Goal: Information Seeking & Learning: Learn about a topic

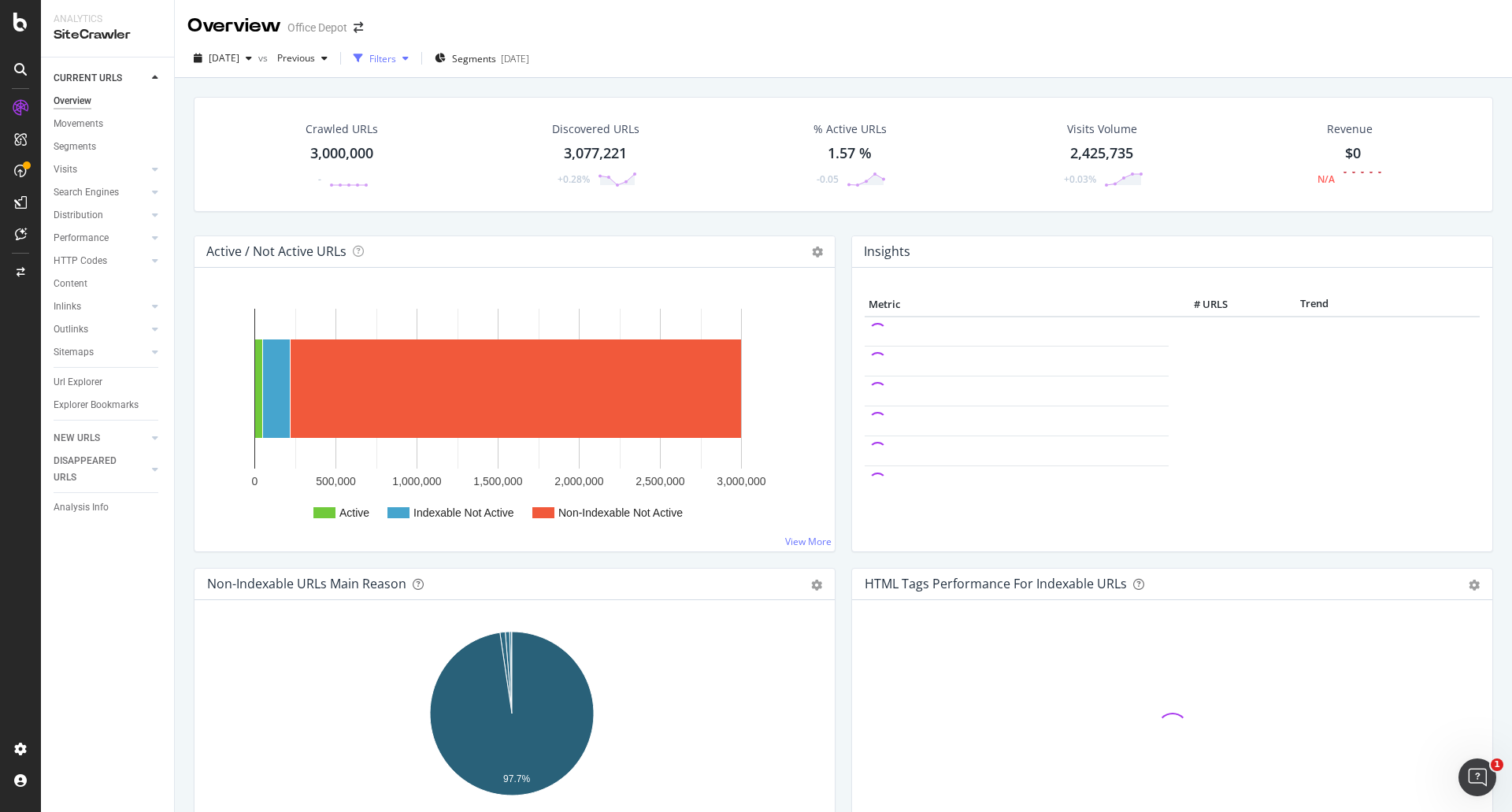
click at [396, 62] on div "Filters" at bounding box center [382, 58] width 26 height 14
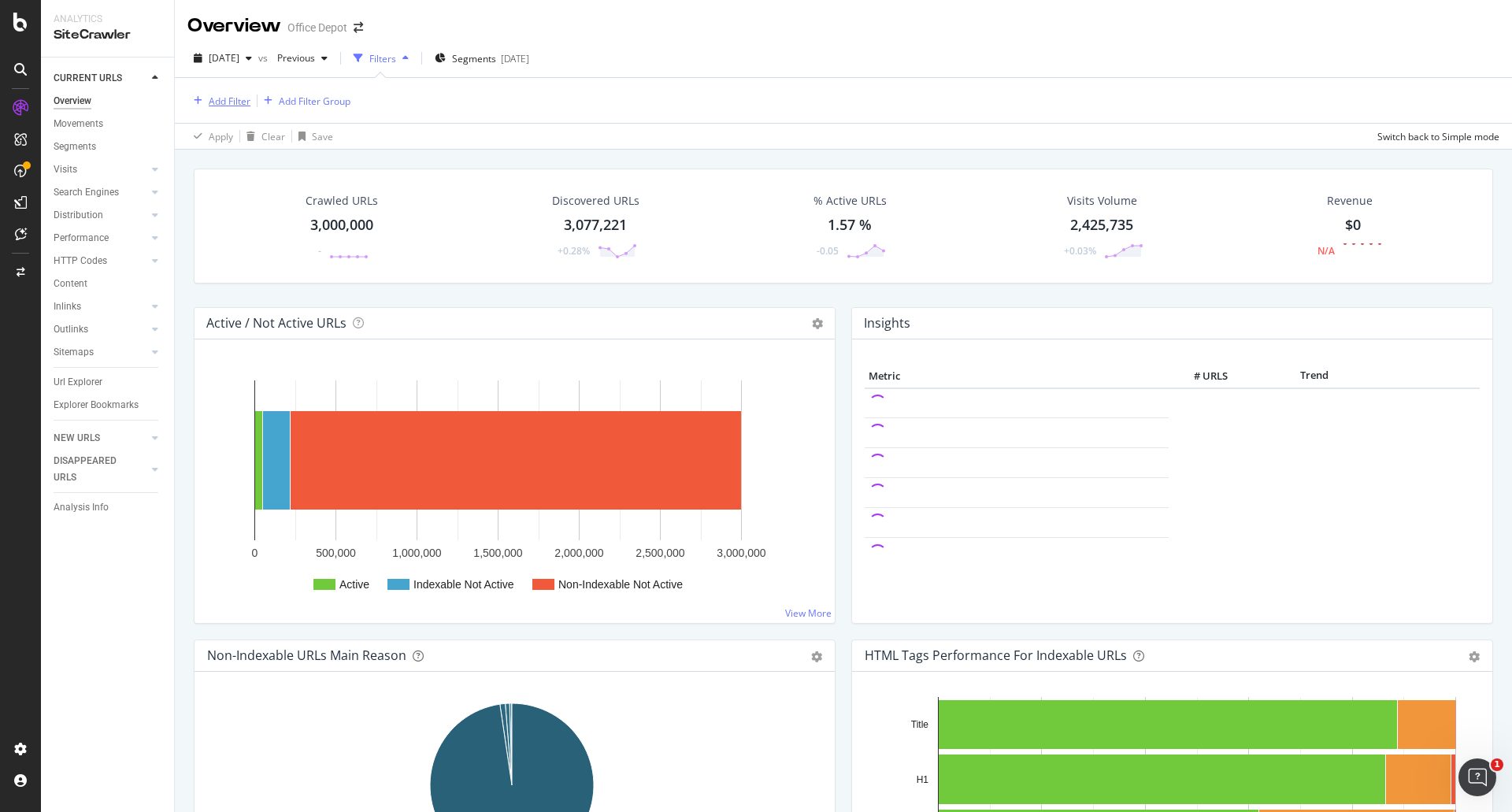
click at [250, 92] on div "Add Filter" at bounding box center [219, 100] width 63 height 17
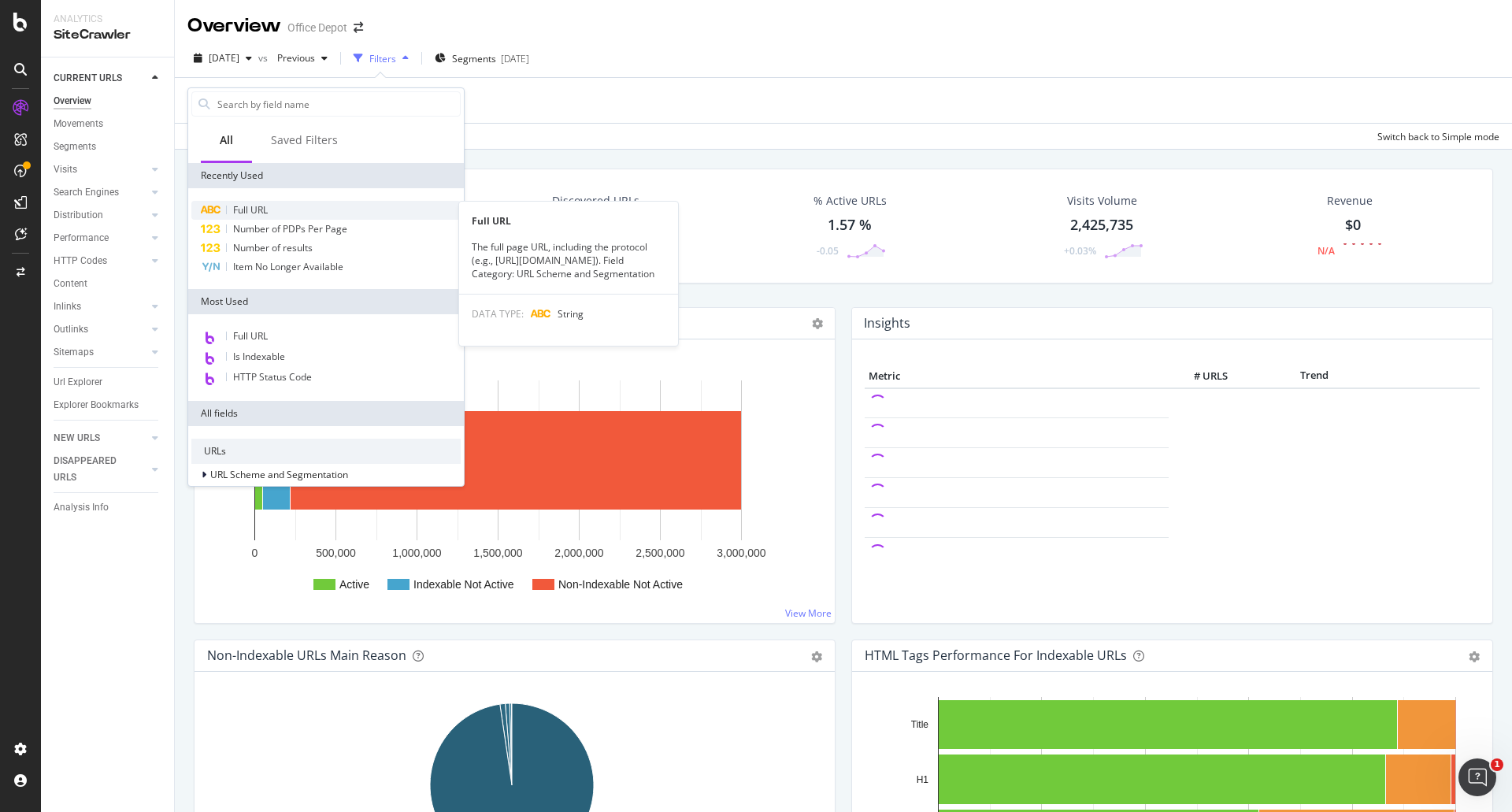
click at [266, 207] on span "Full URL" at bounding box center [251, 210] width 35 height 14
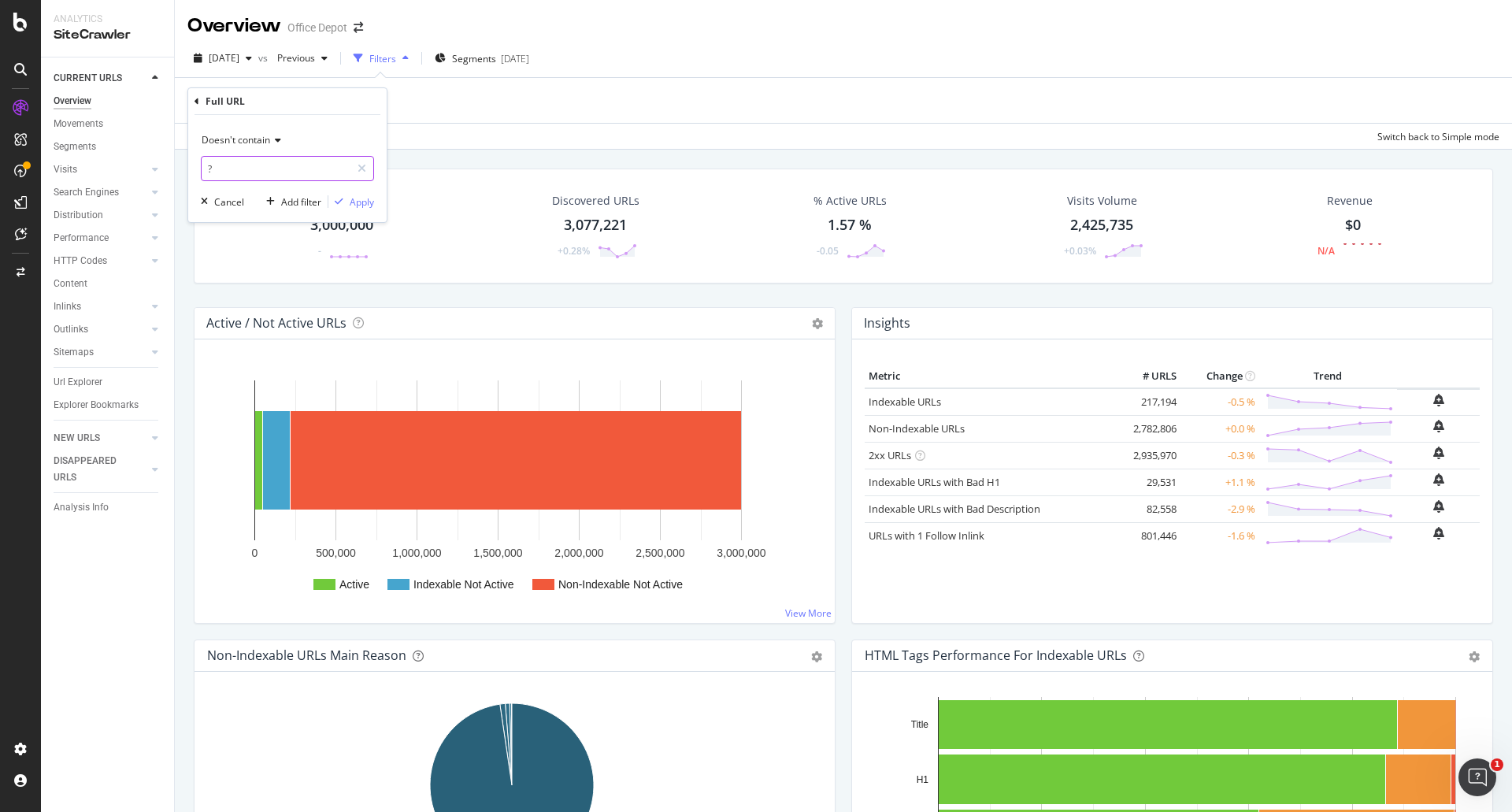
click at [293, 174] on input "?" at bounding box center [275, 169] width 149 height 26
type input "/b/"
click at [366, 202] on div "Apply" at bounding box center [362, 201] width 25 height 14
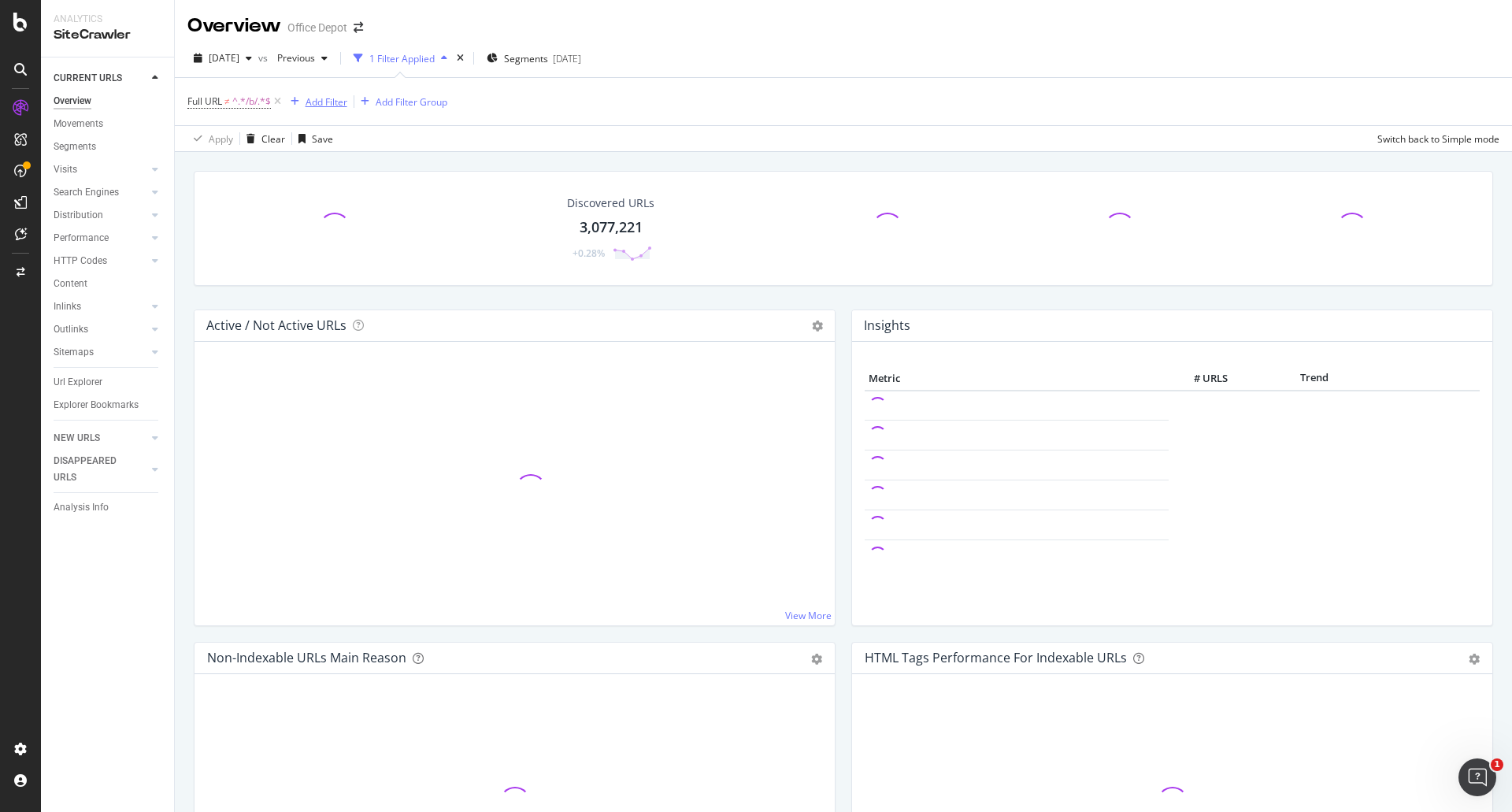
click at [331, 106] on div "Add Filter" at bounding box center [326, 102] width 42 height 14
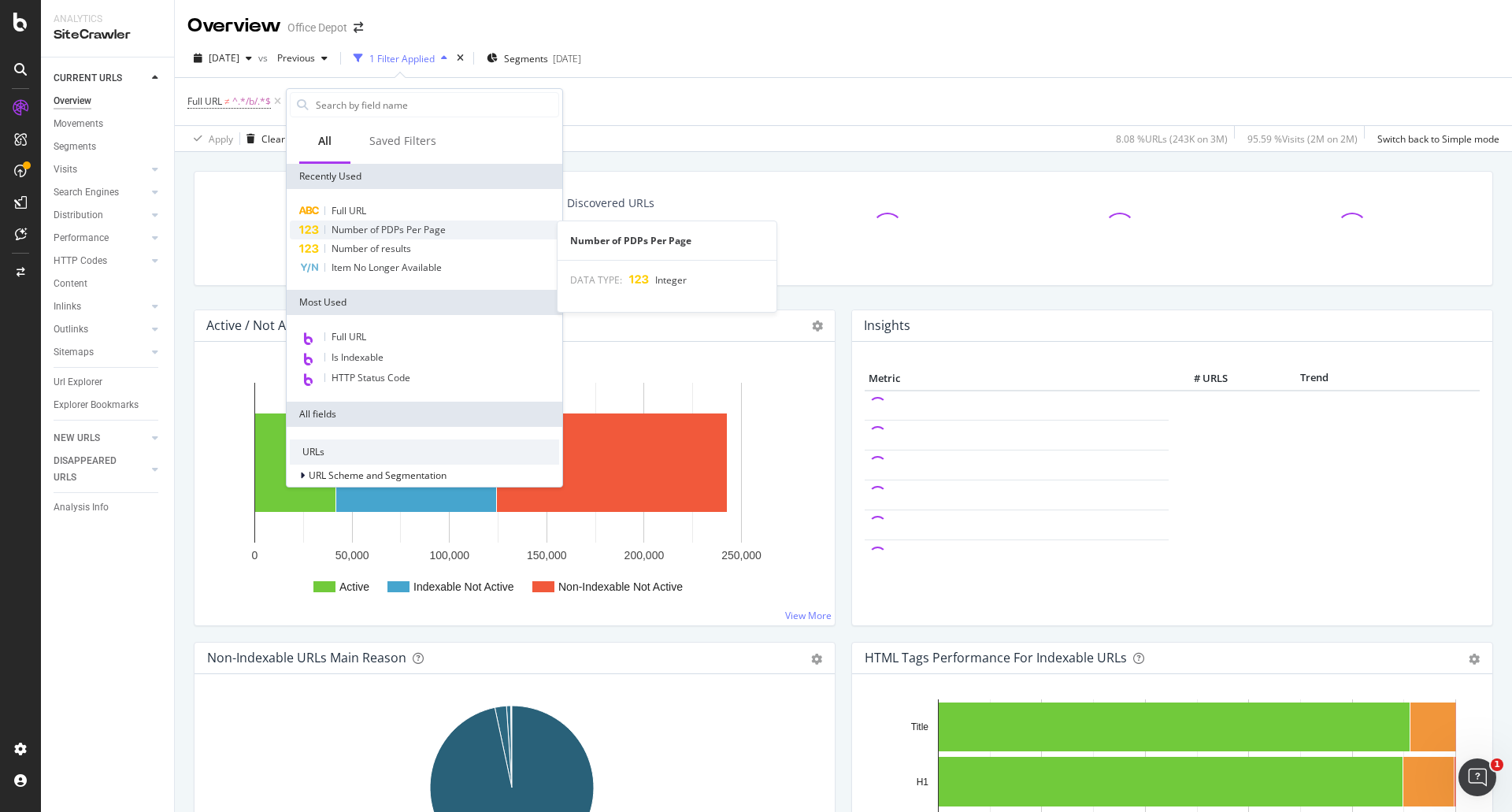
click at [384, 230] on span "Number of PDPs Per Page" at bounding box center [388, 229] width 114 height 14
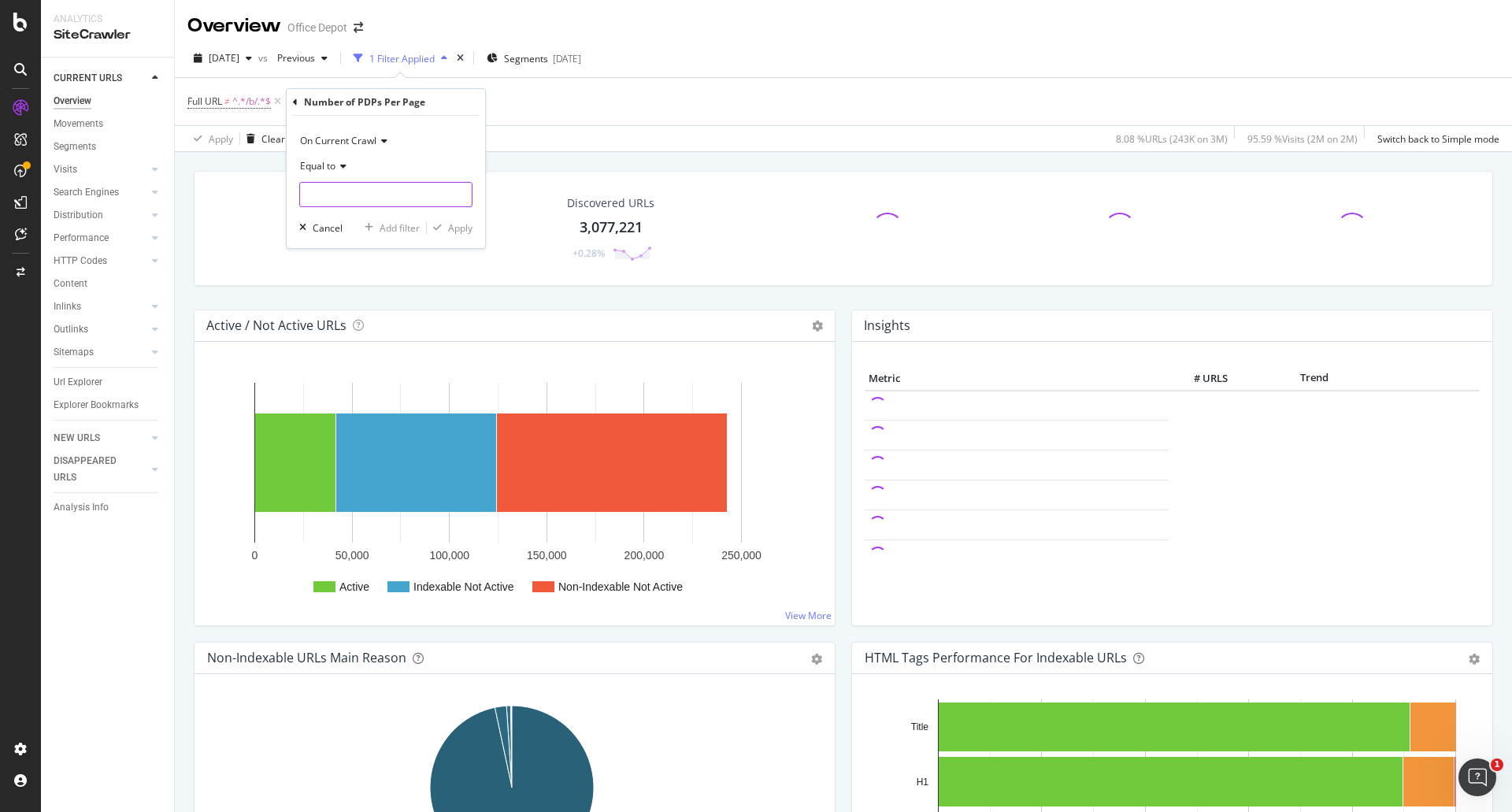
click at [396, 205] on input "number" at bounding box center [386, 195] width 173 height 26
click at [333, 170] on span "Equal to" at bounding box center [317, 166] width 36 height 14
drag, startPoint x: 375, startPoint y: 306, endPoint x: 382, endPoint y: 262, distance: 44.6
click at [375, 305] on span "Greater than or equal to" at bounding box center [360, 301] width 107 height 14
click at [387, 201] on input "number" at bounding box center [386, 195] width 173 height 26
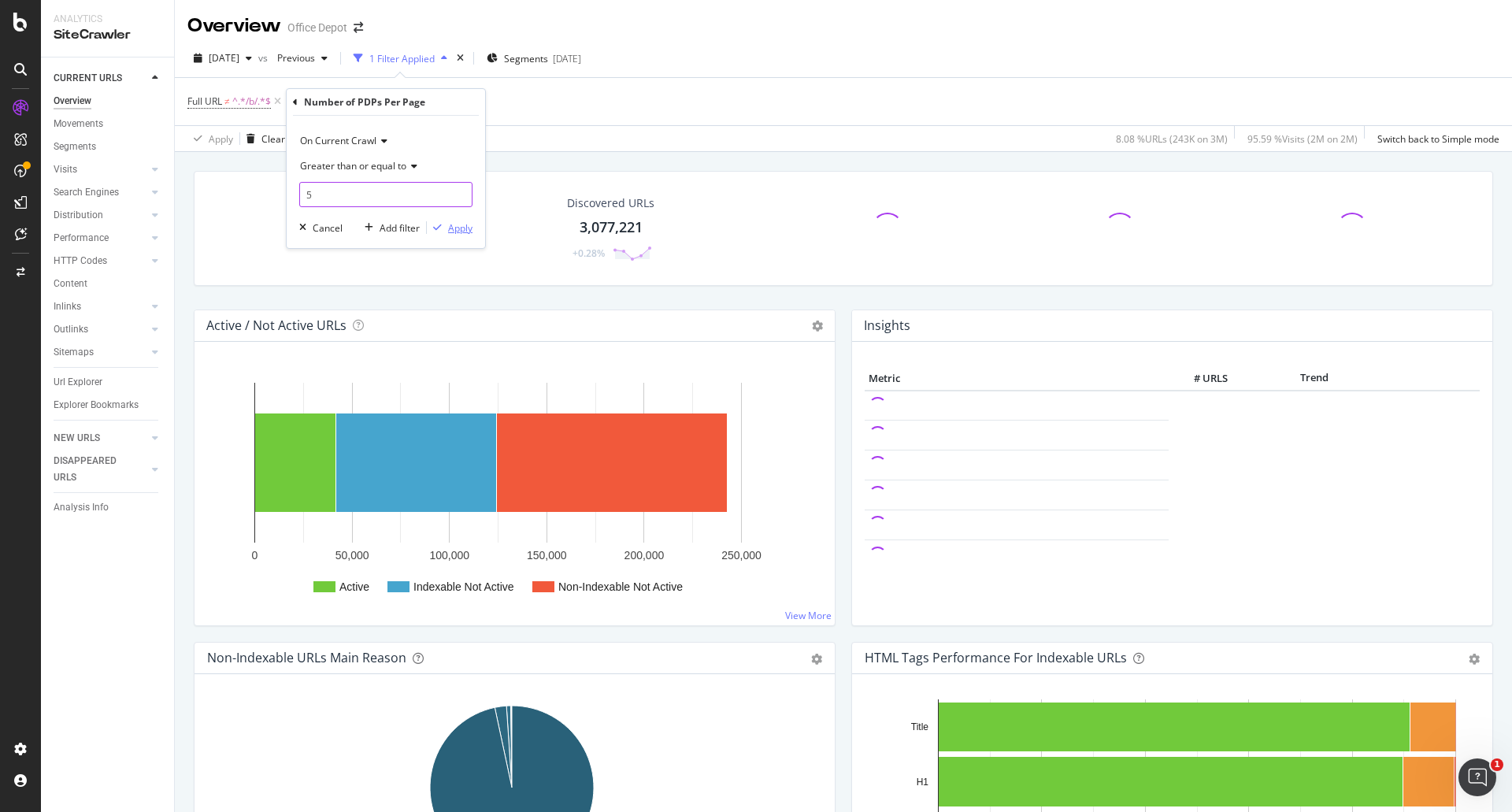
type input "5"
click at [446, 226] on div "button" at bounding box center [437, 227] width 21 height 9
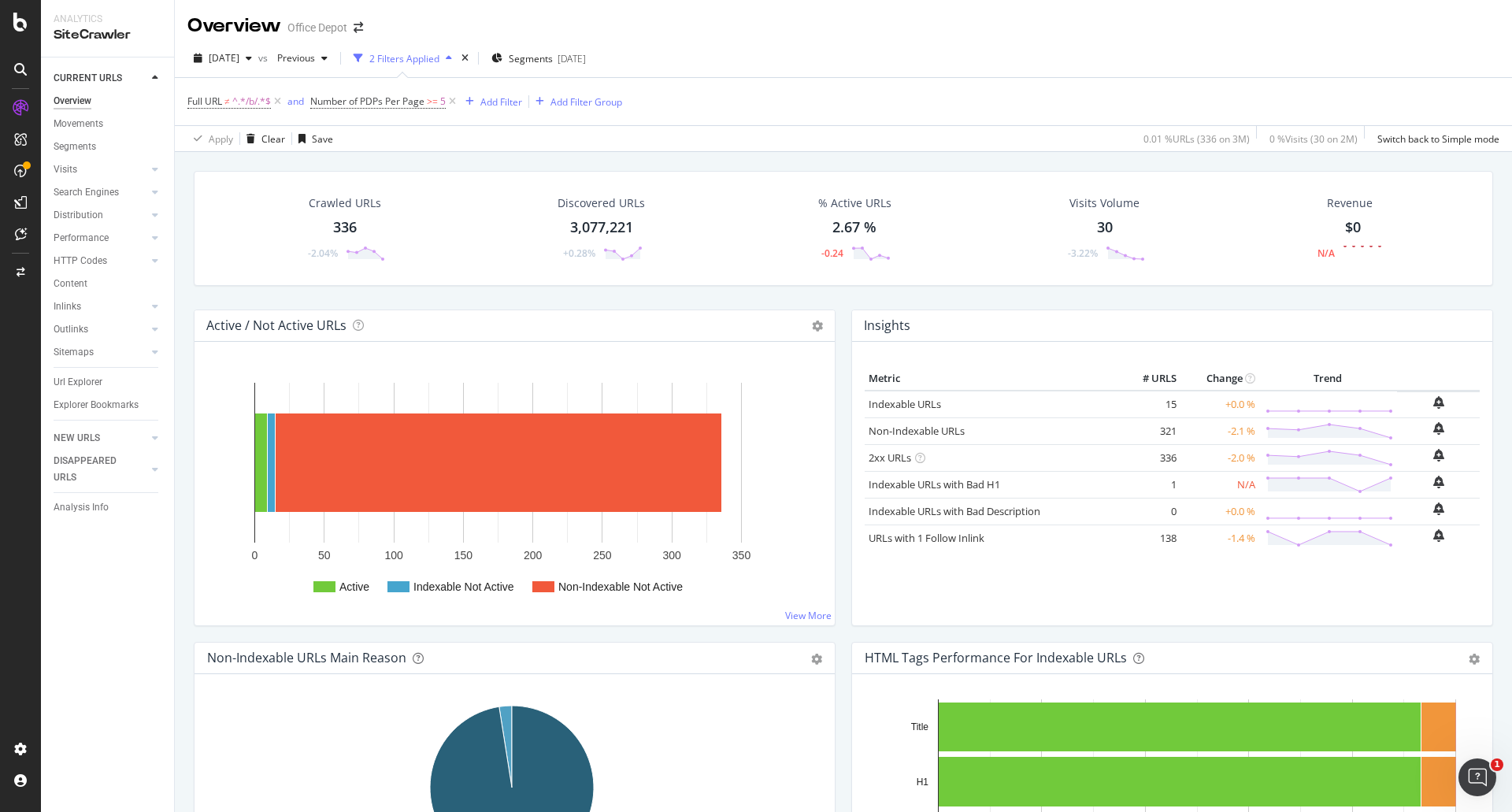
click at [345, 228] on div "336" at bounding box center [345, 227] width 24 height 20
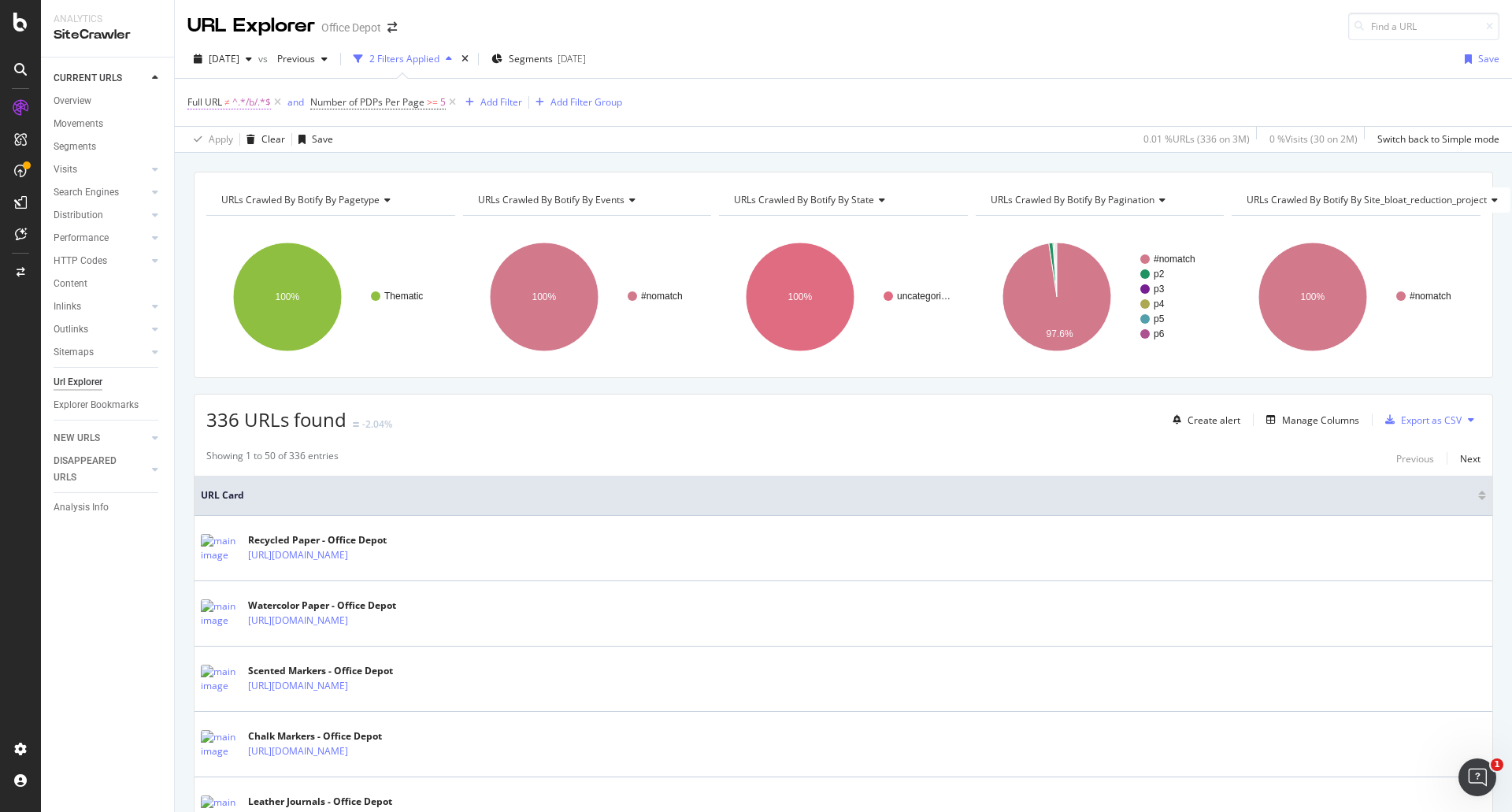
click at [244, 98] on span "^.*/b/.*$" at bounding box center [252, 102] width 38 height 22
click at [247, 137] on span "Doesn't contain" at bounding box center [235, 139] width 68 height 14
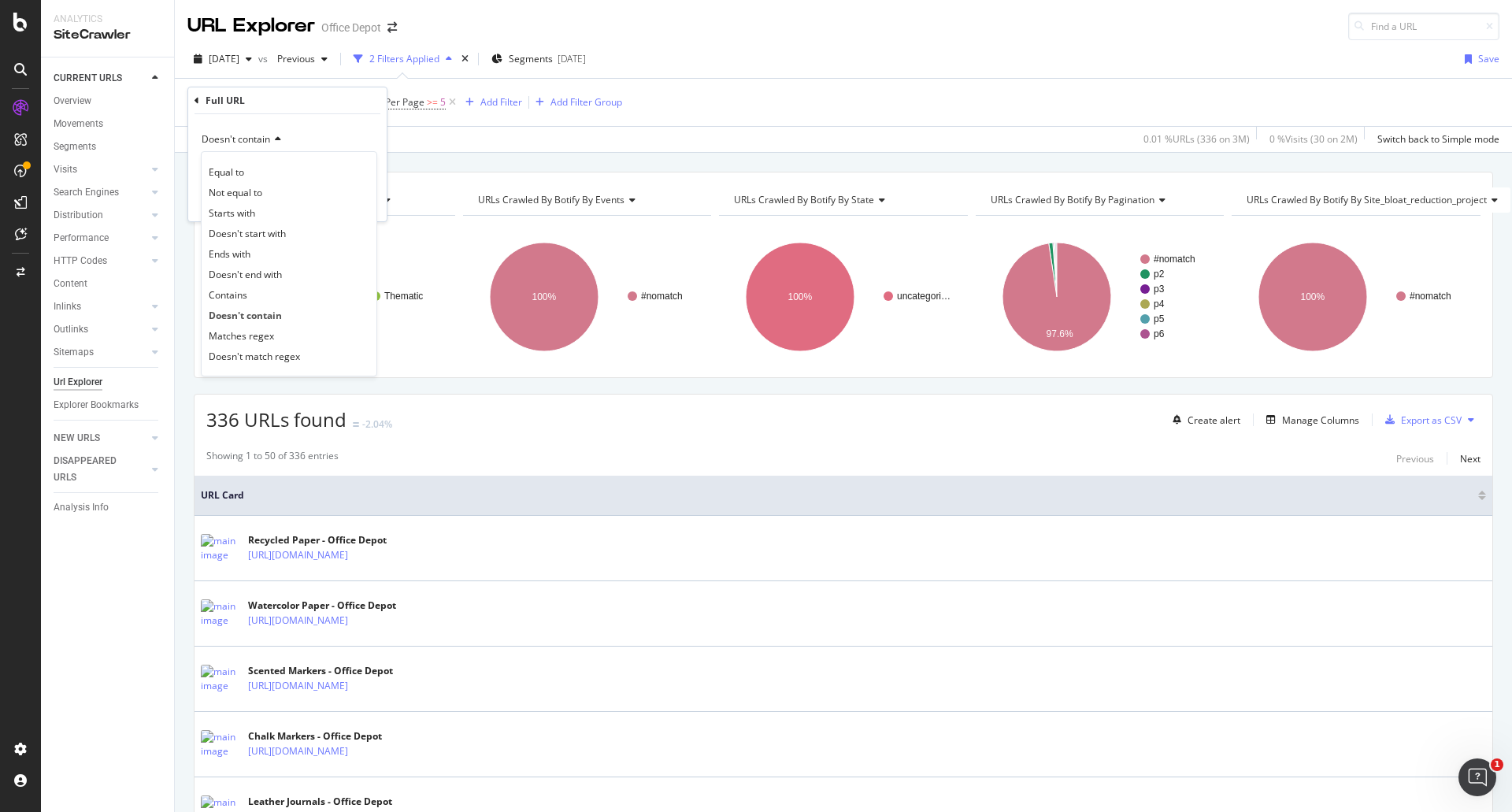
click at [250, 296] on div "Contains" at bounding box center [289, 294] width 169 height 20
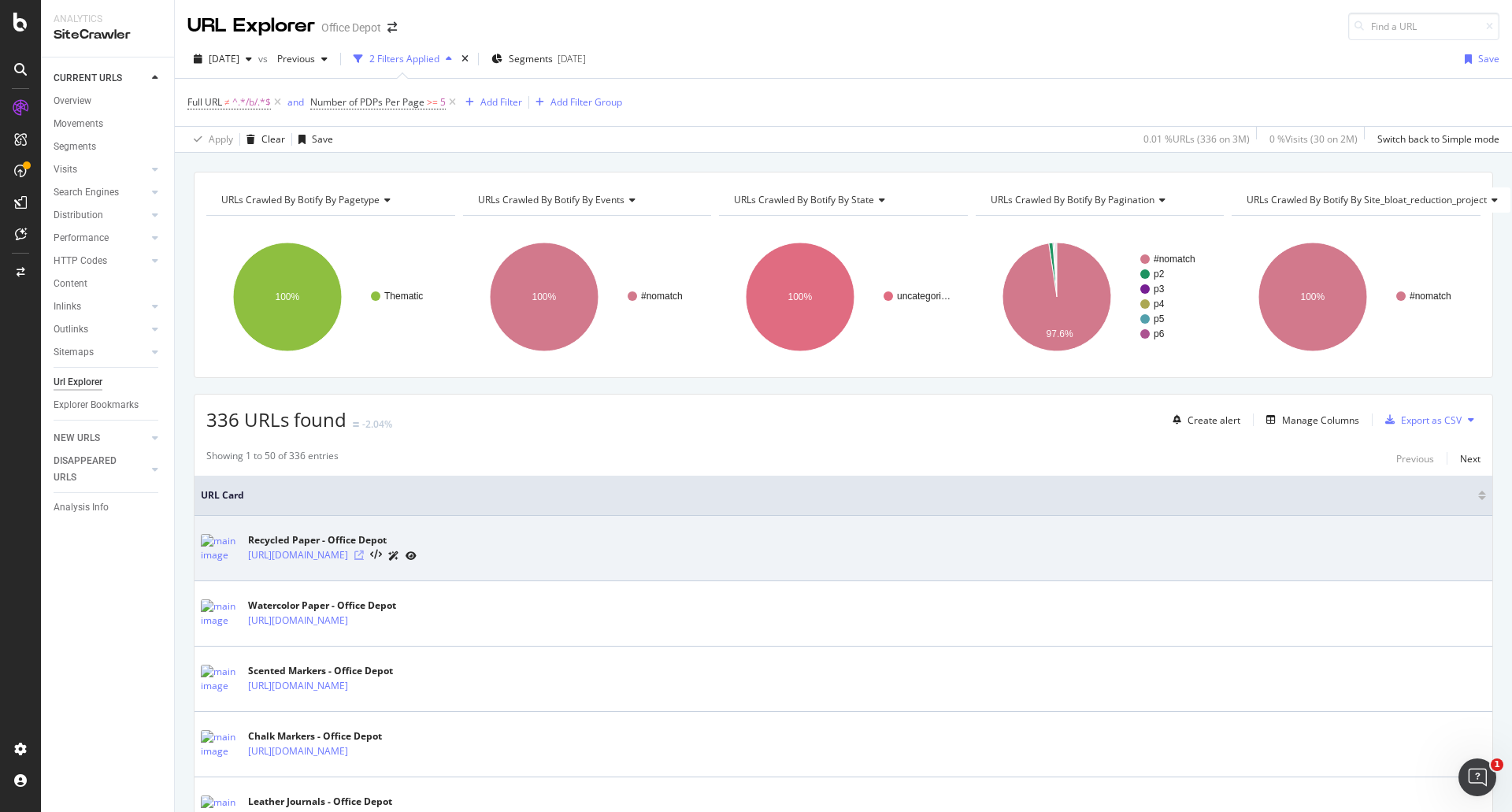
click at [364, 557] on icon at bounding box center [359, 555] width 9 height 9
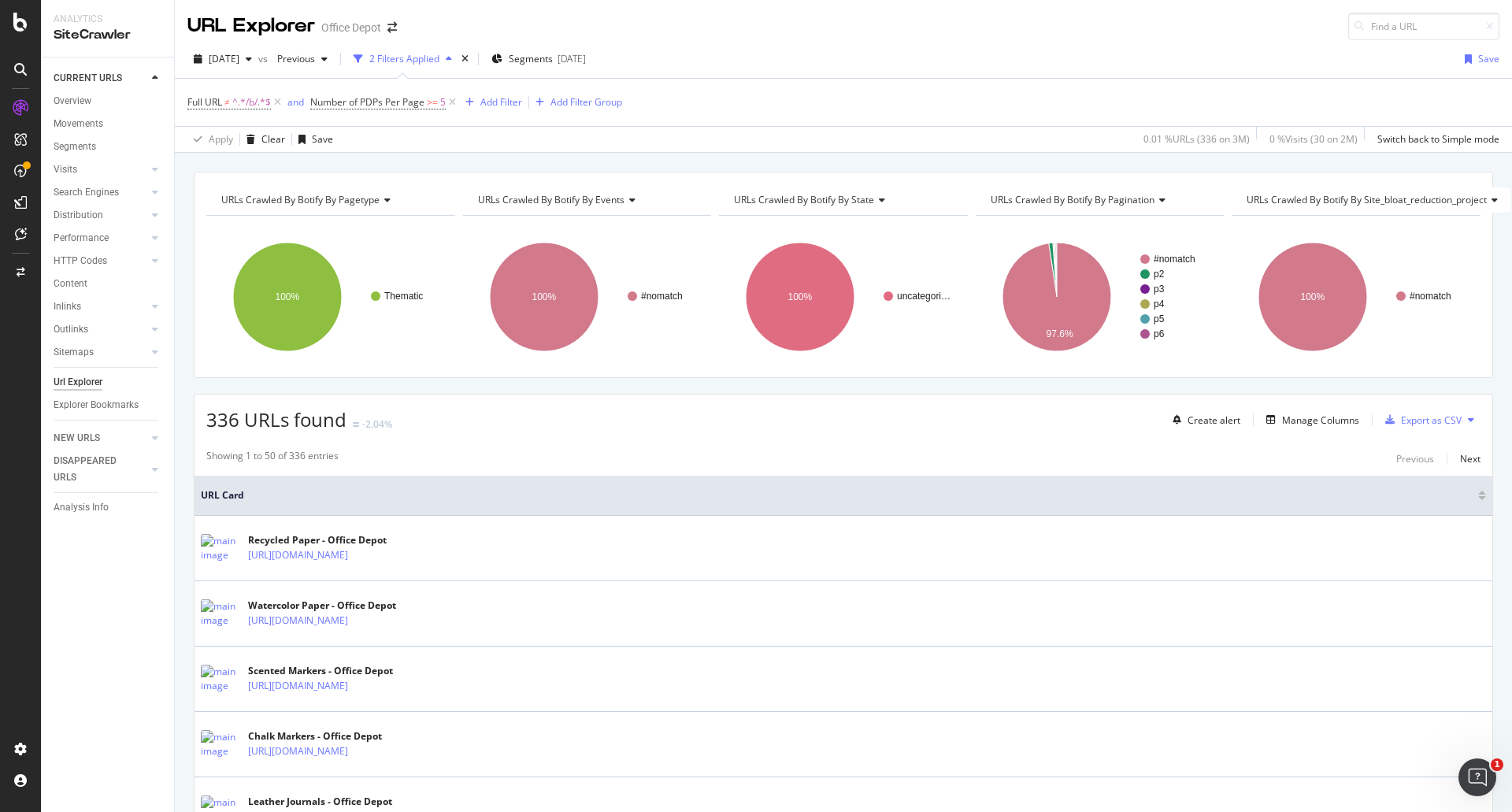
click at [213, 109] on span "Full URL ≠ ^.*/b/.*$" at bounding box center [236, 102] width 97 height 22
click at [217, 107] on span "Full URL" at bounding box center [205, 102] width 35 height 14
click at [241, 137] on span "Doesn't contain" at bounding box center [235, 139] width 68 height 14
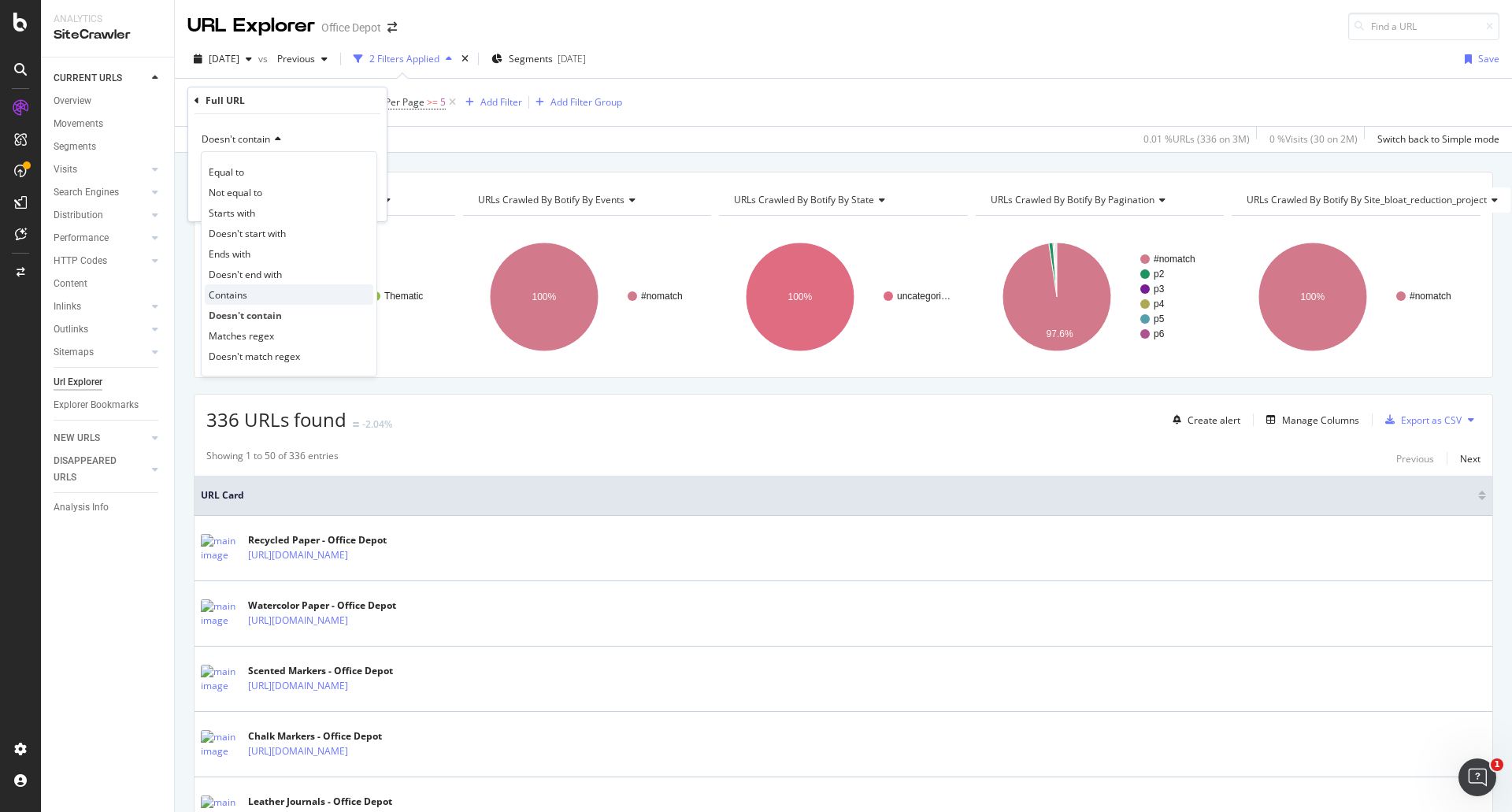
click at [254, 289] on div "Contains" at bounding box center [289, 294] width 169 height 20
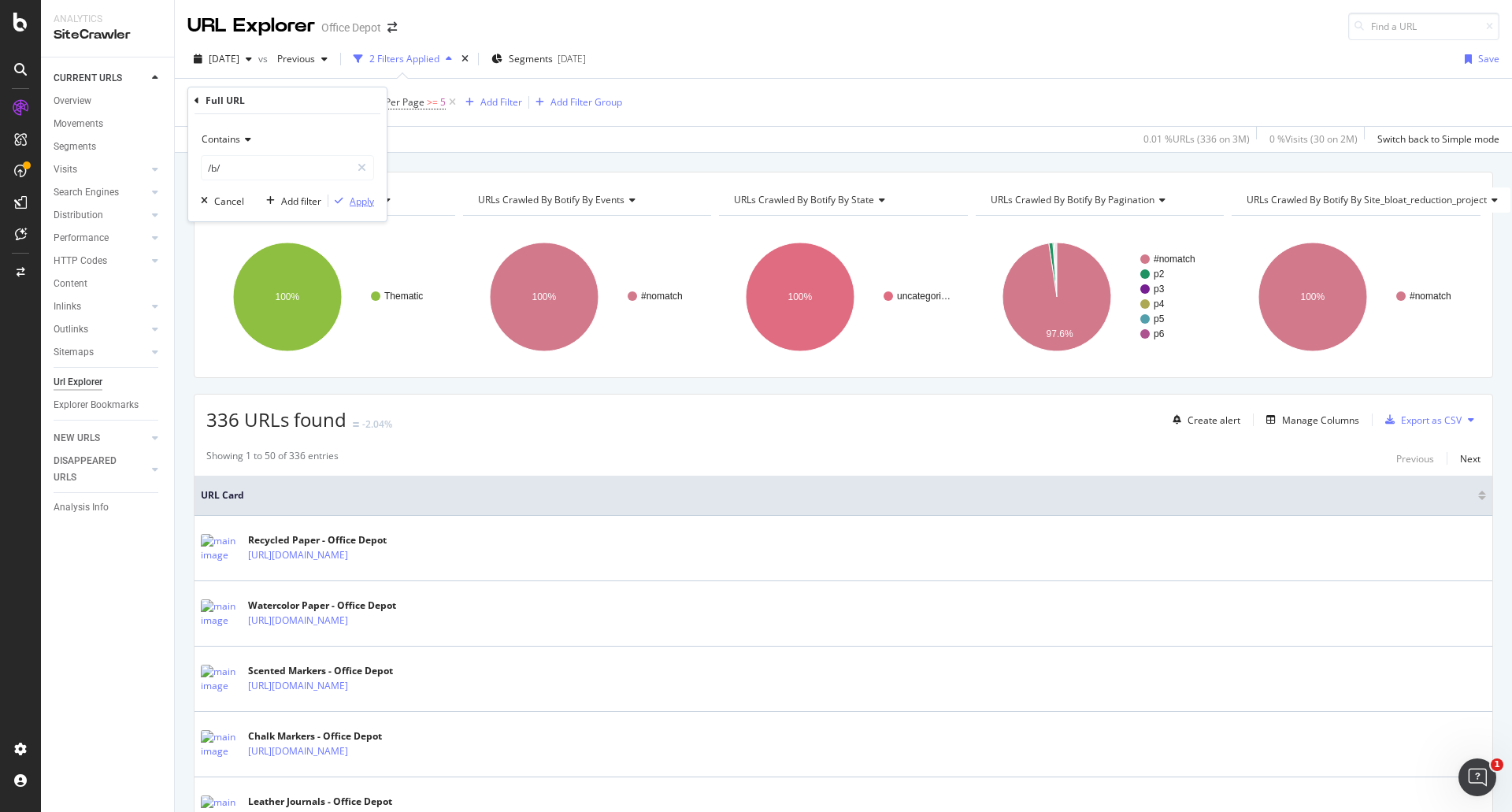
click at [355, 201] on div "Apply" at bounding box center [362, 200] width 25 height 14
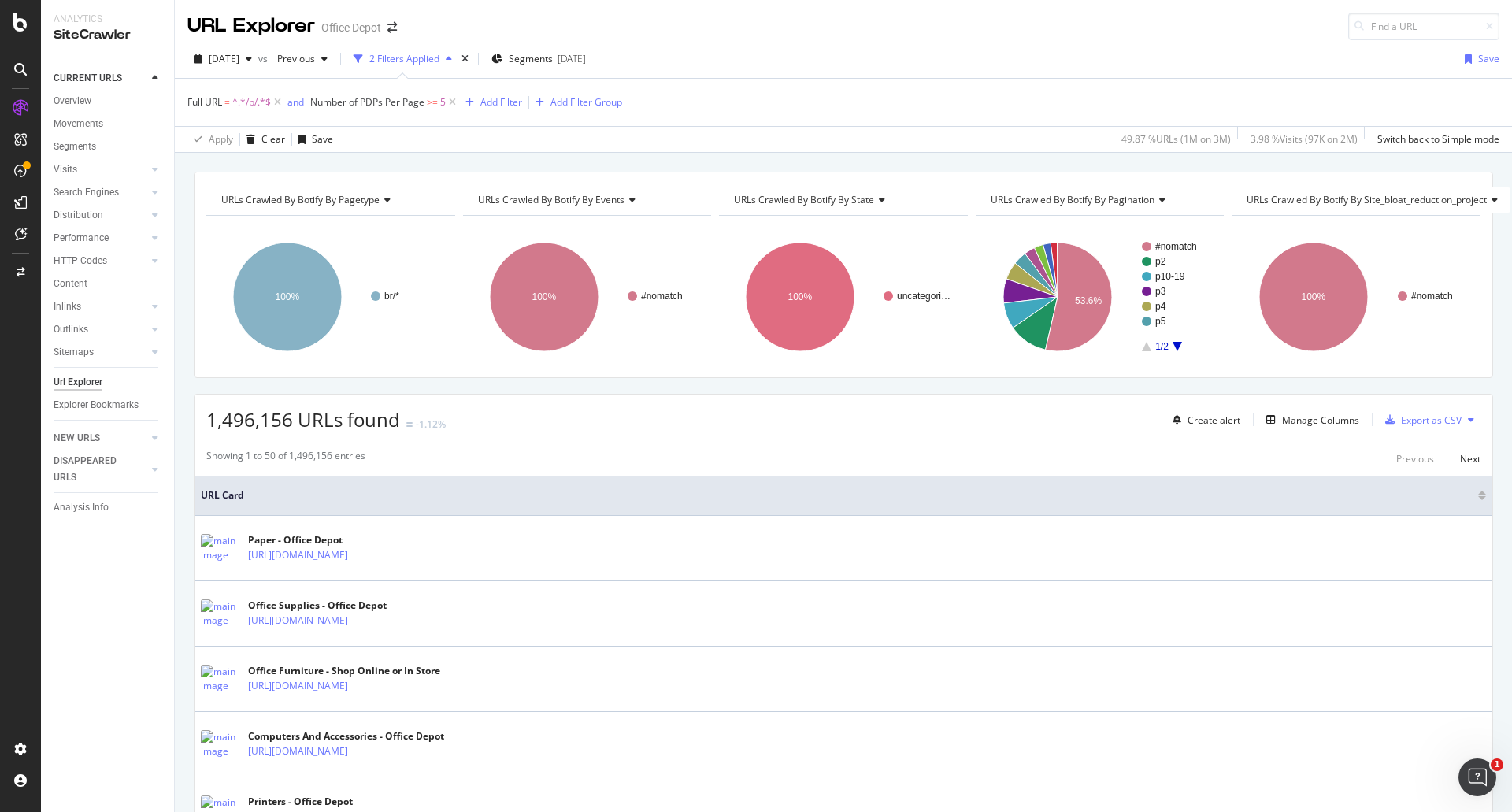
scroll to position [78, 0]
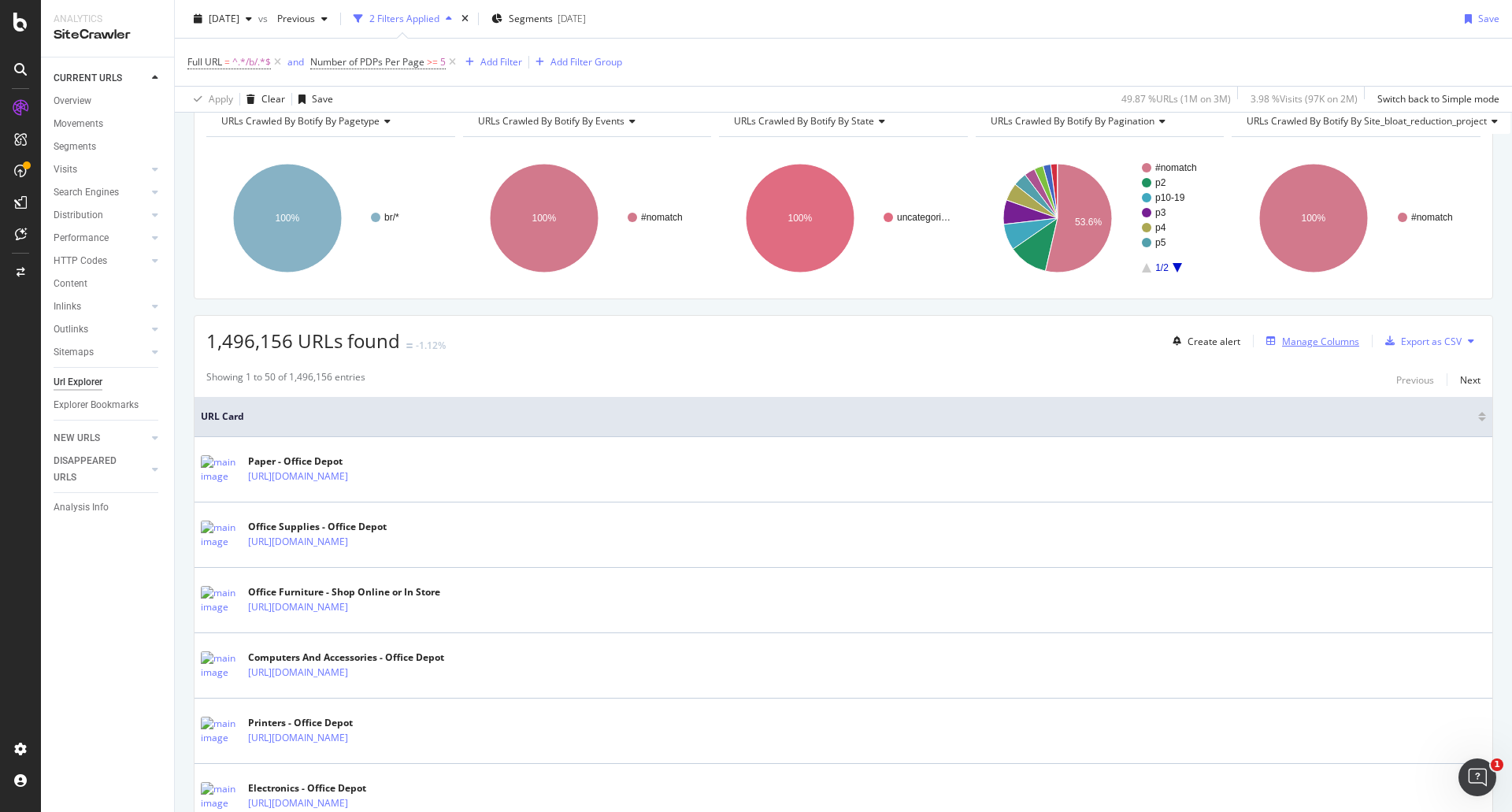
click at [1311, 344] on div "Manage Columns" at bounding box center [1320, 341] width 77 height 14
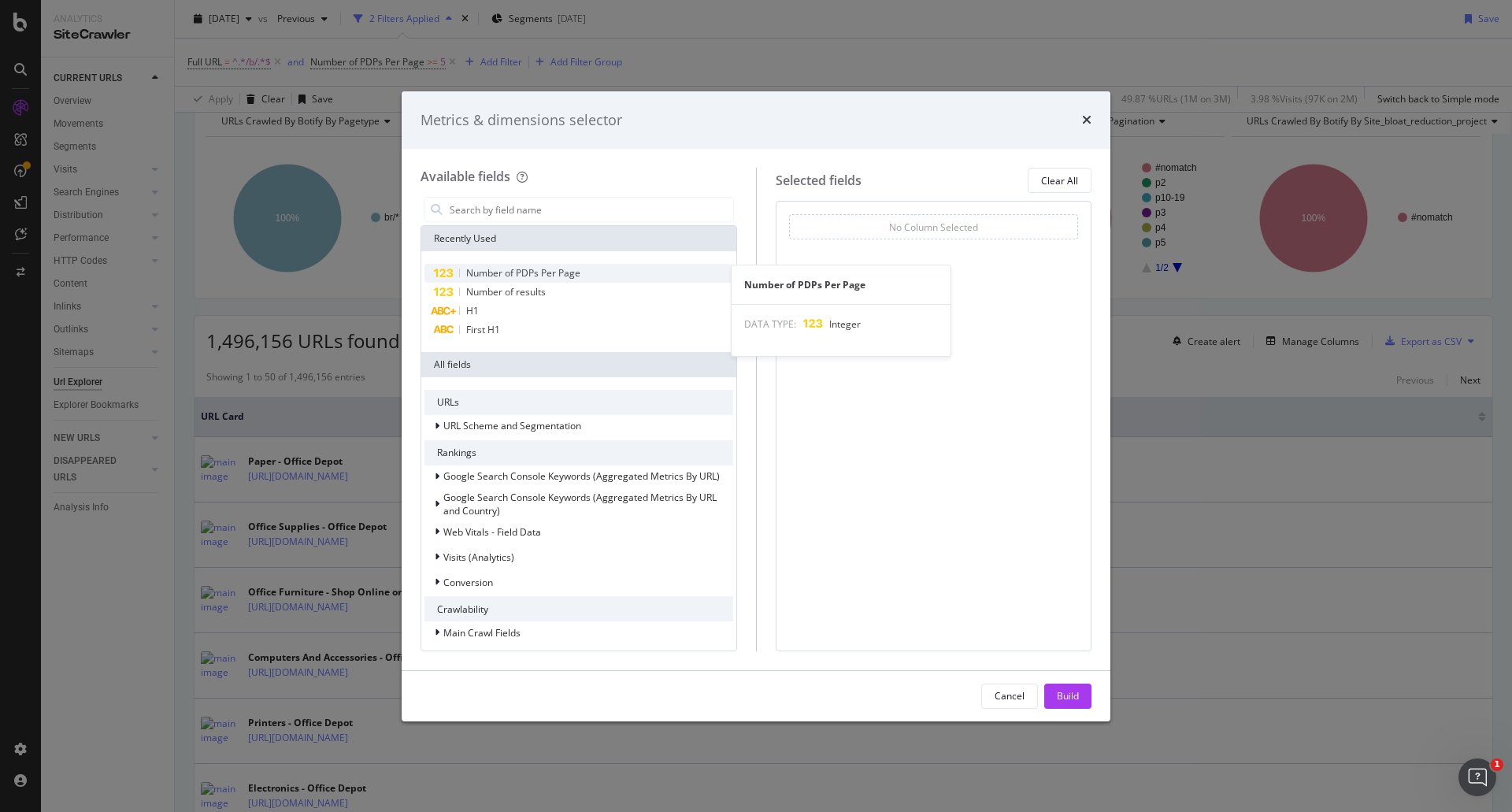
click at [544, 270] on span "Number of PDPs Per Page" at bounding box center [522, 272] width 114 height 14
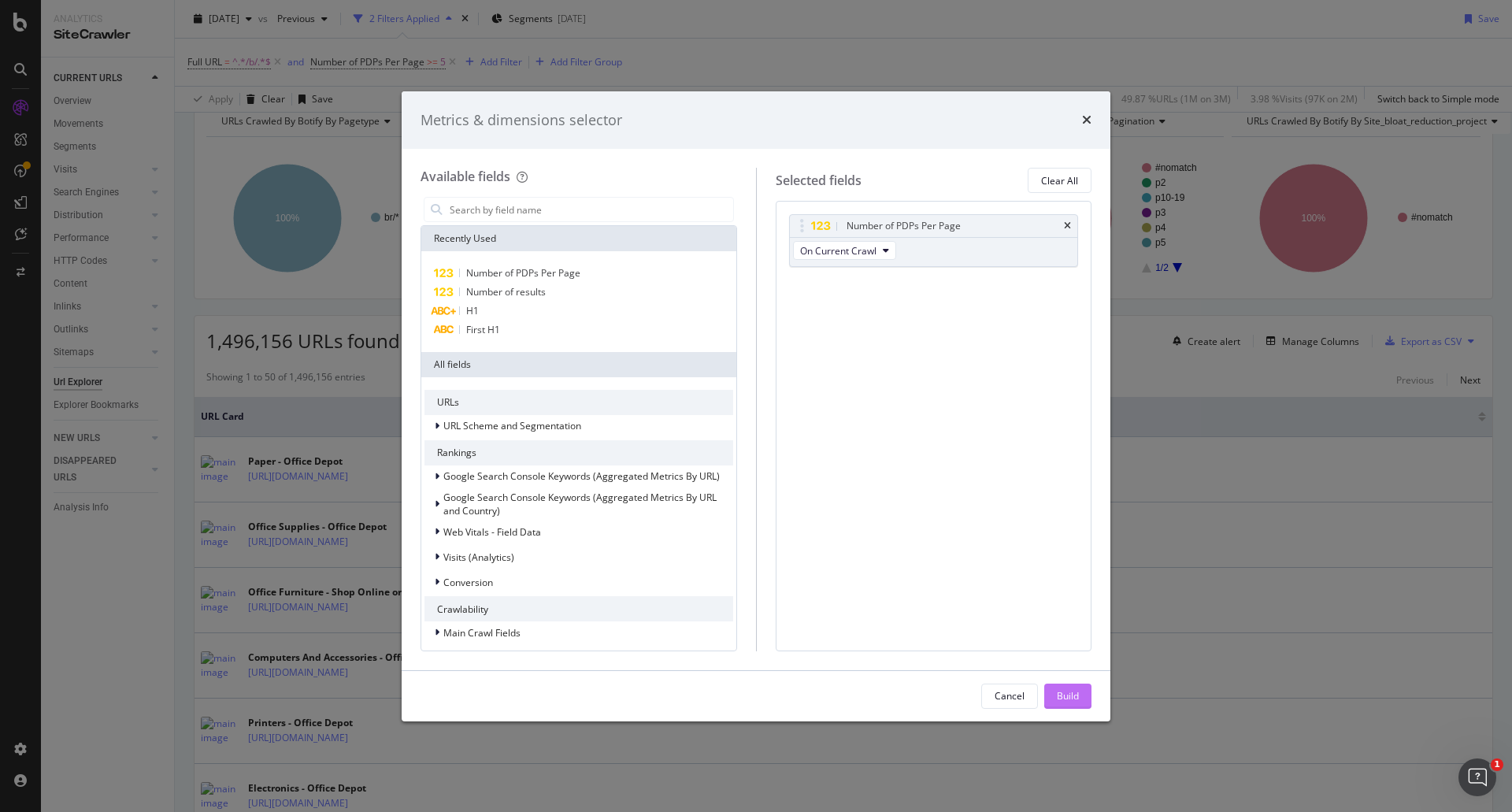
click at [1054, 694] on button "Build" at bounding box center [1068, 696] width 47 height 26
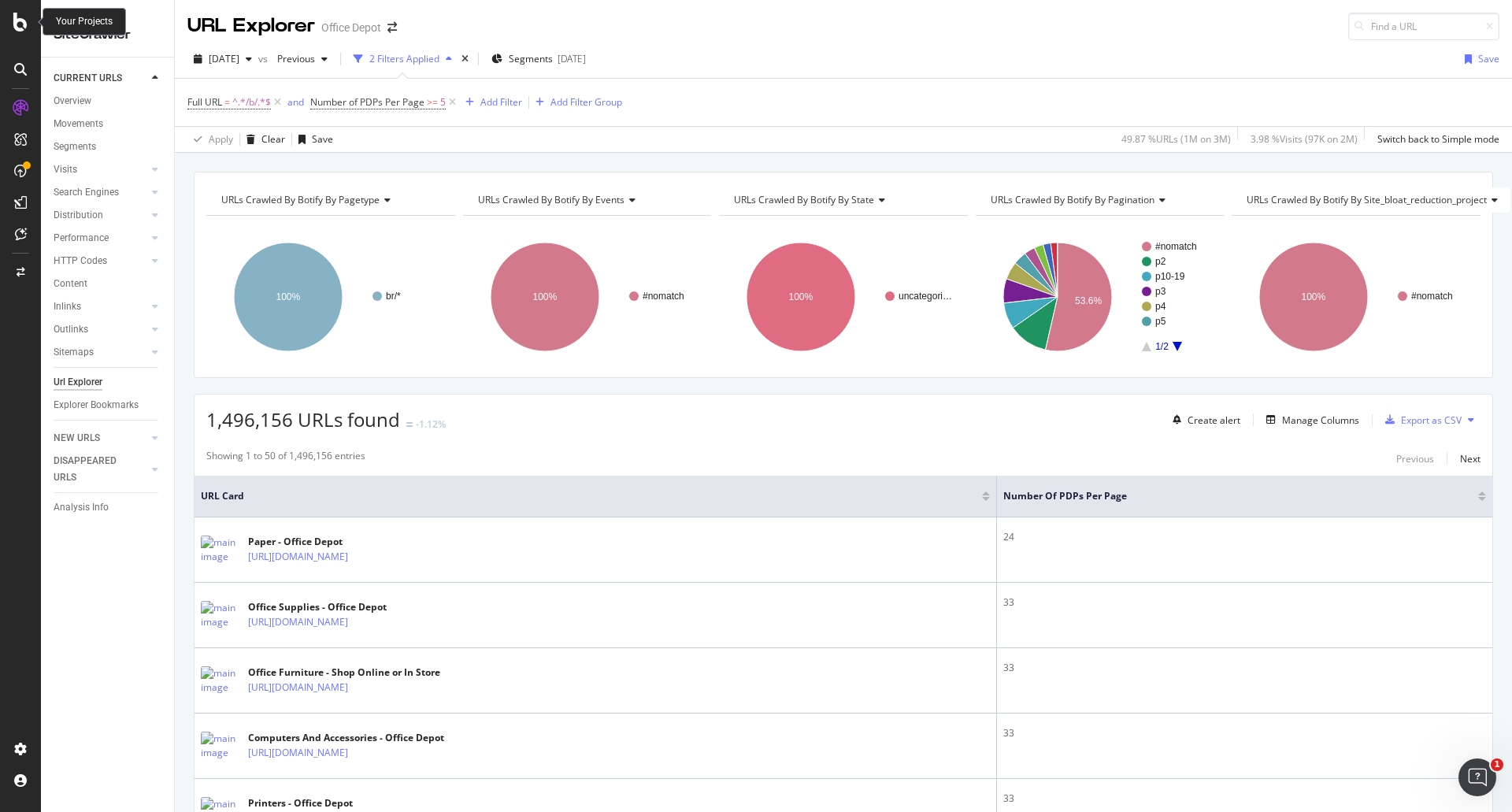
click at [17, 26] on icon at bounding box center [21, 22] width 15 height 19
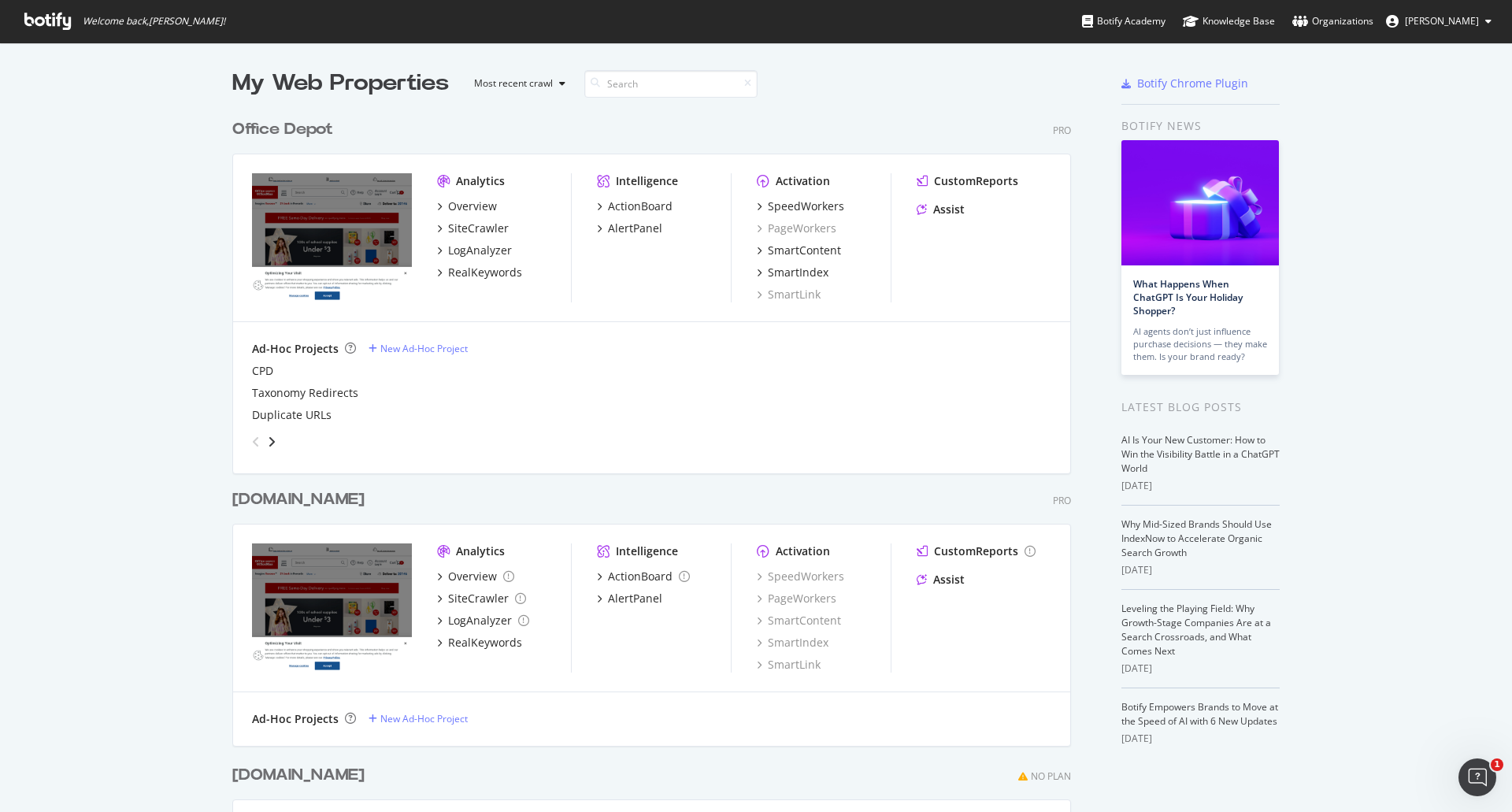
scroll to position [234, 0]
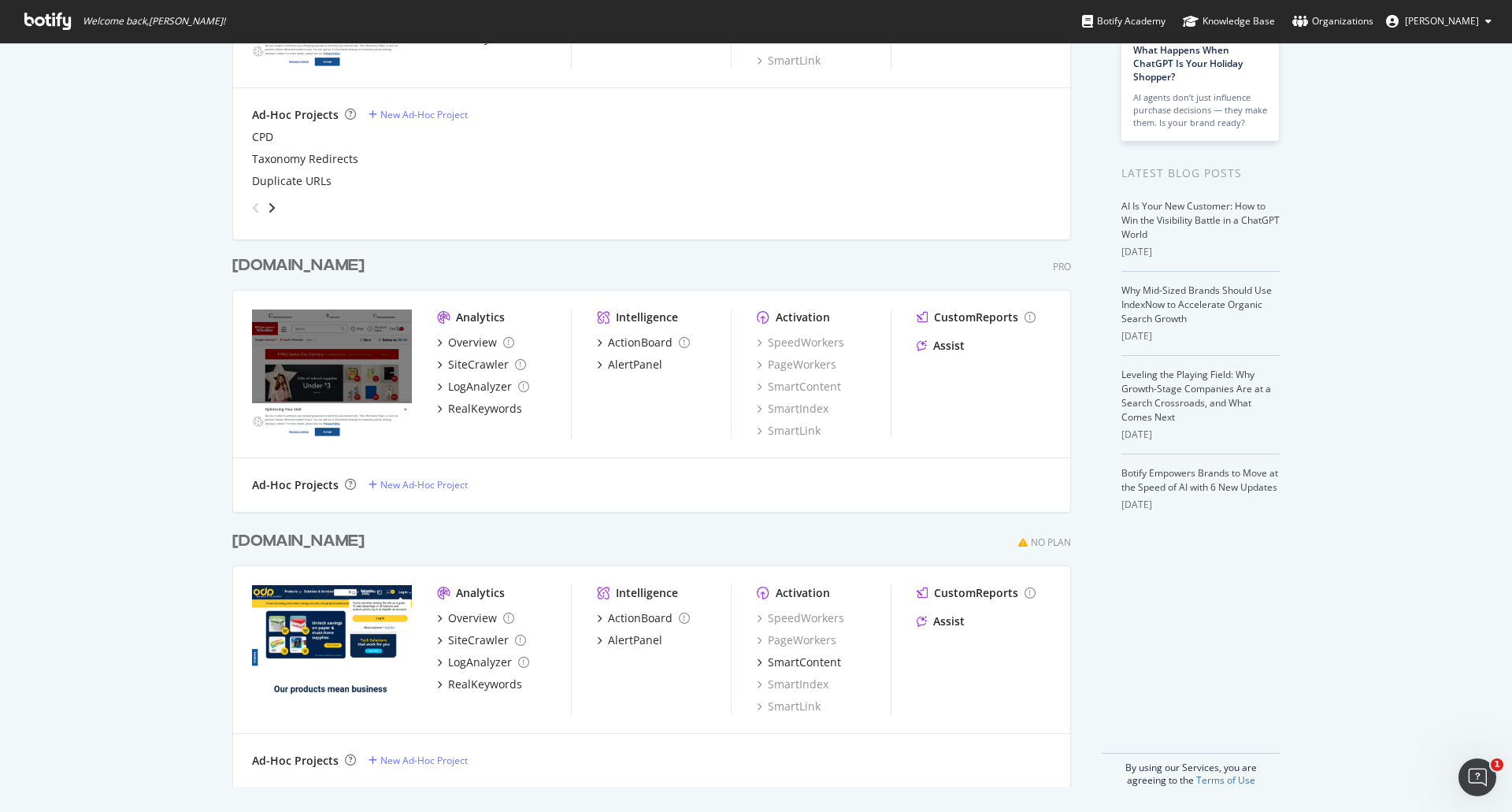
click at [658, 705] on div "Intelligence ActionBoard AlertPanel" at bounding box center [663, 650] width 134 height 129
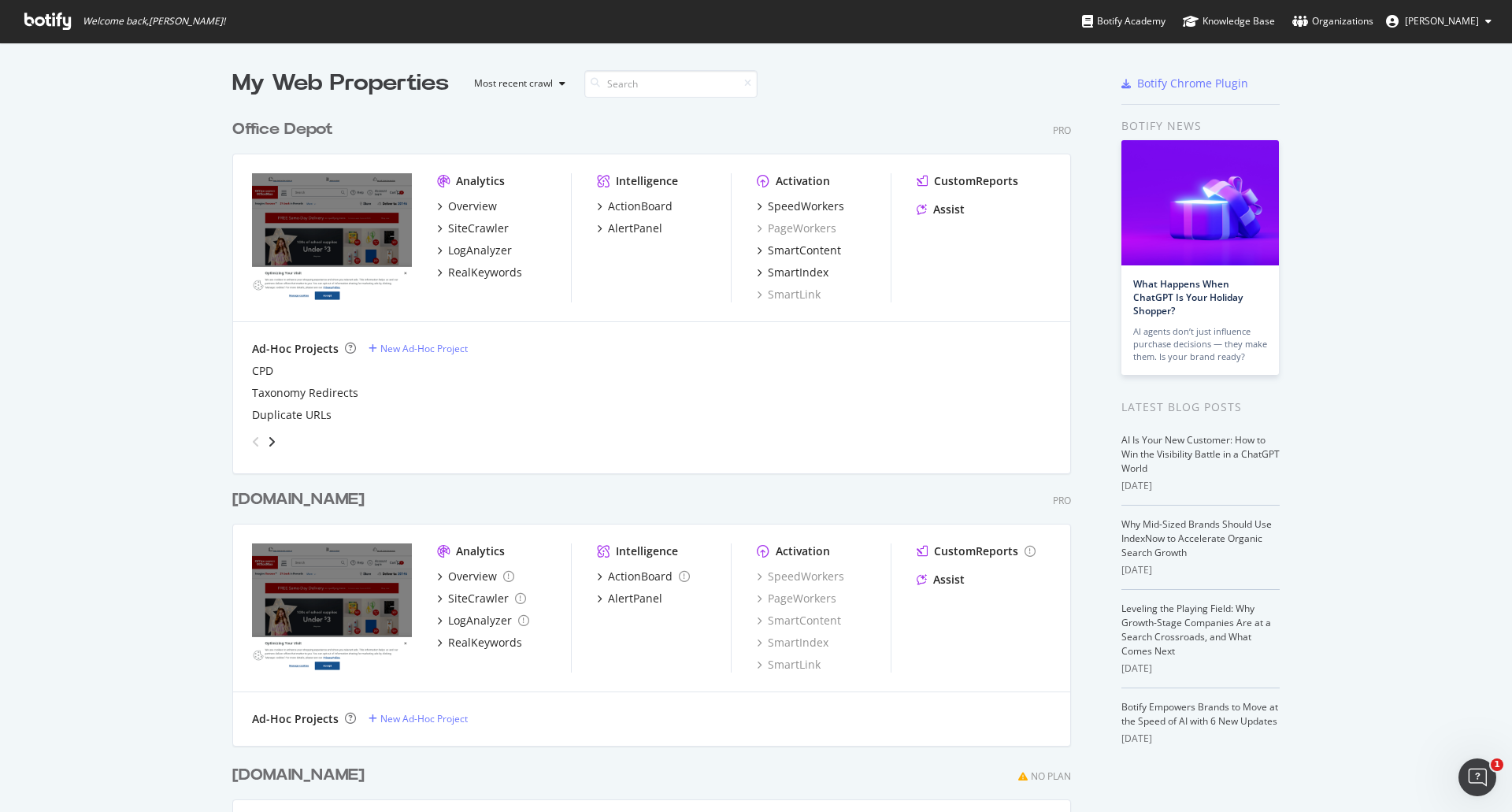
click at [120, 321] on div "My Web Properties Most recent crawl Office Depot Pro Analytics Overview SiteCra…" at bounding box center [756, 544] width 1512 height 1003
click at [144, 333] on div "My Web Properties Most recent crawl Office Depot Pro Analytics Overview SiteCra…" at bounding box center [756, 544] width 1512 height 1003
click at [142, 365] on div "My Web Properties Most recent crawl Office Depot Pro Analytics Overview SiteCra…" at bounding box center [756, 544] width 1512 height 1003
click at [177, 319] on div "My Web Properties Most recent crawl Office Depot Pro Analytics Overview SiteCra…" at bounding box center [756, 544] width 1512 height 1003
drag, startPoint x: 360, startPoint y: 136, endPoint x: 149, endPoint y: 136, distance: 211.0
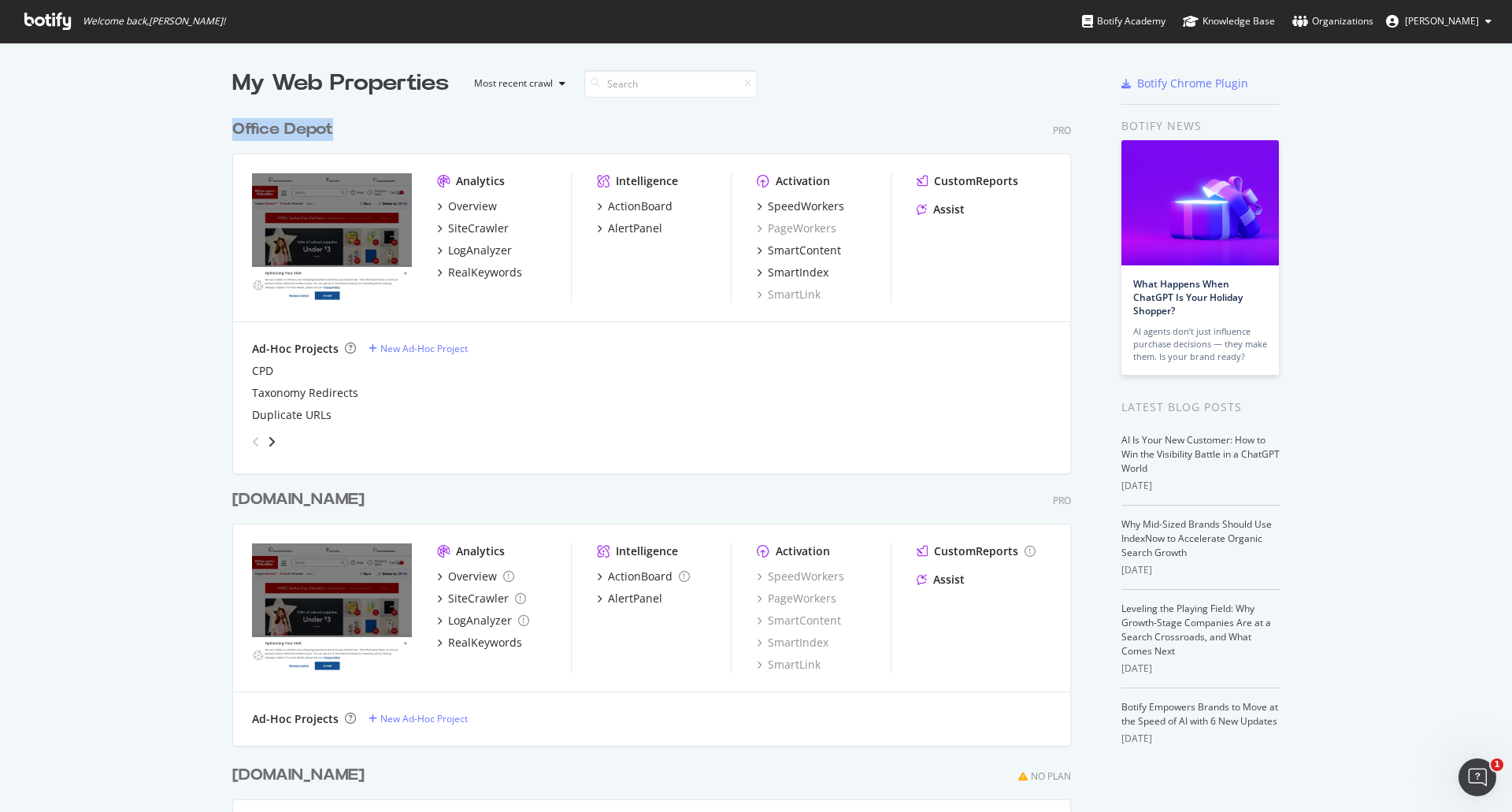
click at [149, 136] on div "My Web Properties Most recent crawl Office Depot Pro Analytics Overview SiteCra…" at bounding box center [756, 544] width 1512 height 1003
click at [151, 136] on div "My Web Properties Most recent crawl Office Depot Pro Analytics Overview SiteCra…" at bounding box center [756, 544] width 1512 height 1003
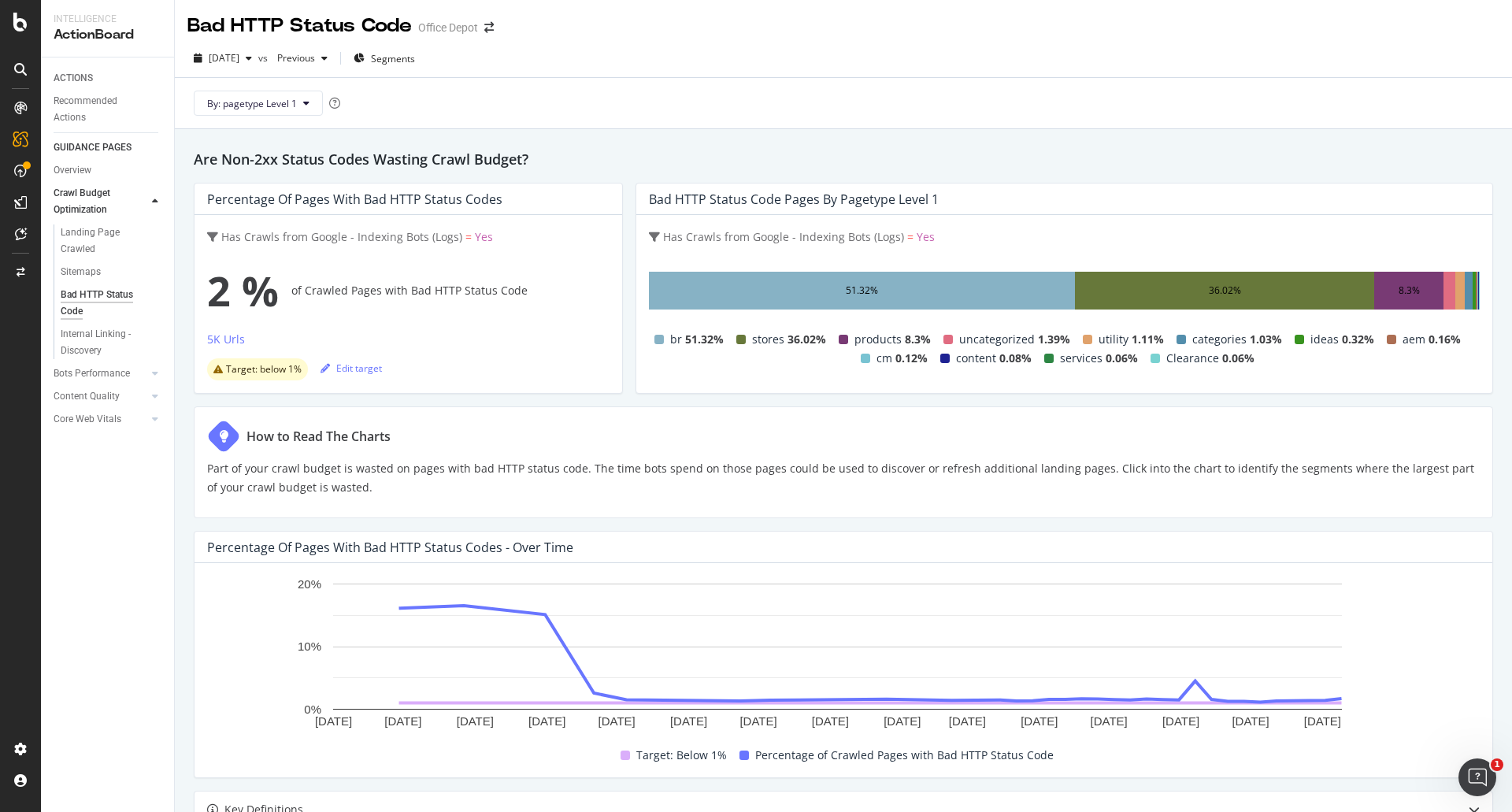
scroll to position [21, 0]
